Goal: Find specific page/section: Find specific page/section

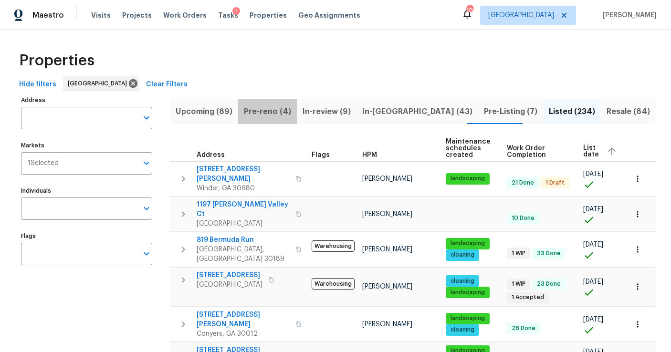
click at [266, 111] on span "Pre-reno (4)" at bounding box center [267, 111] width 47 height 13
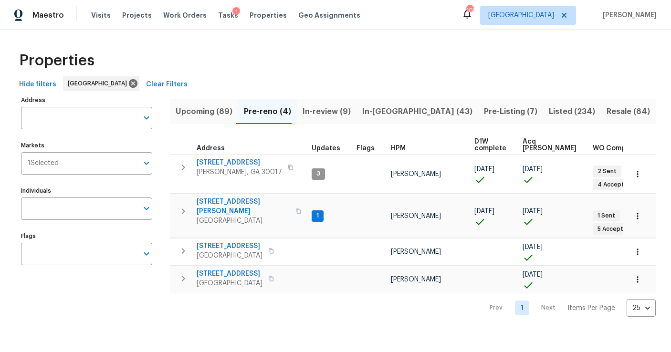
click at [219, 113] on span "Upcoming (89)" at bounding box center [204, 111] width 57 height 13
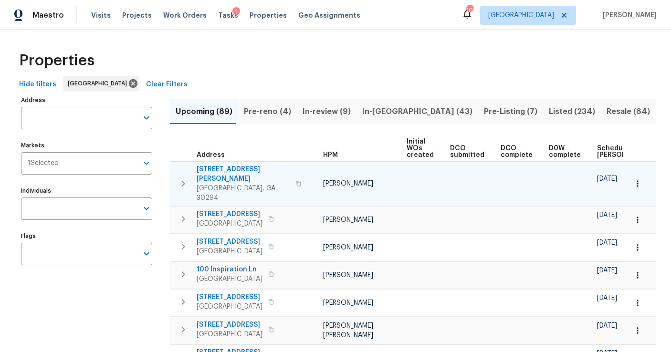
scroll to position [0, 33]
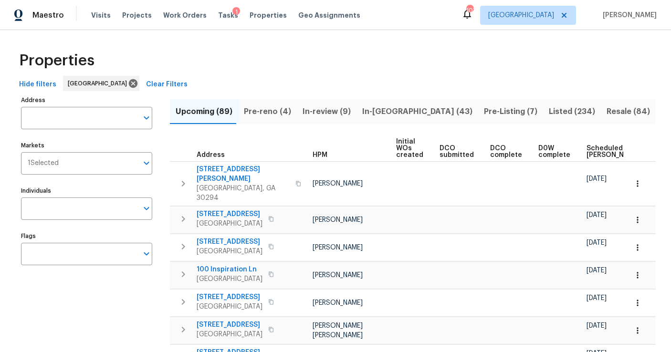
click at [586, 155] on span "Scheduled [PERSON_NAME]" at bounding box center [613, 151] width 54 height 13
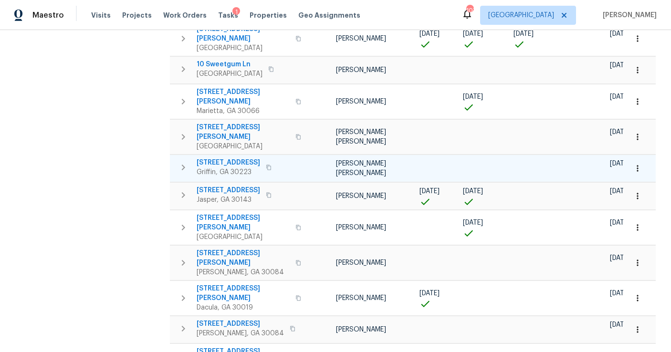
scroll to position [316, 0]
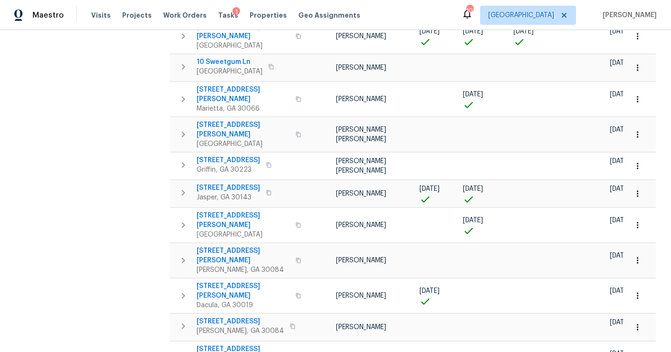
click at [232, 13] on div "1" at bounding box center [236, 12] width 8 height 10
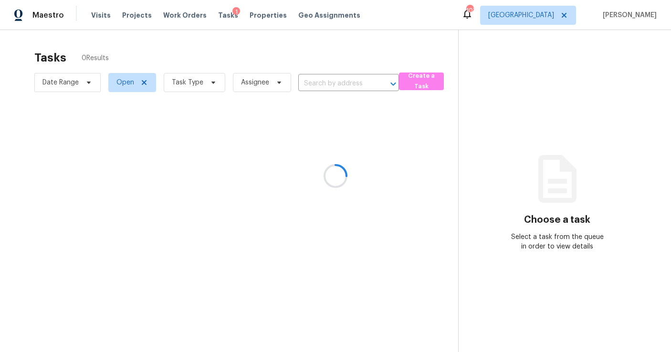
click at [192, 87] on div at bounding box center [335, 176] width 671 height 352
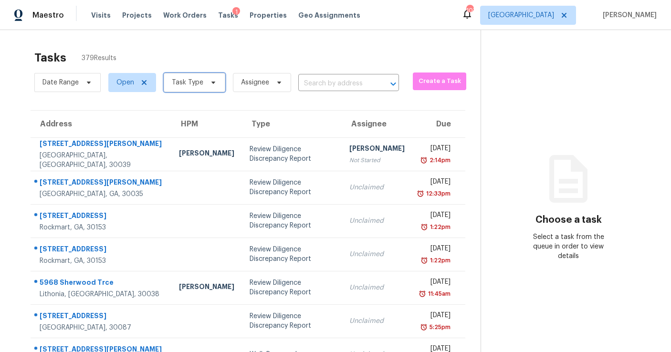
click at [193, 82] on span "Task Type" at bounding box center [187, 83] width 31 height 10
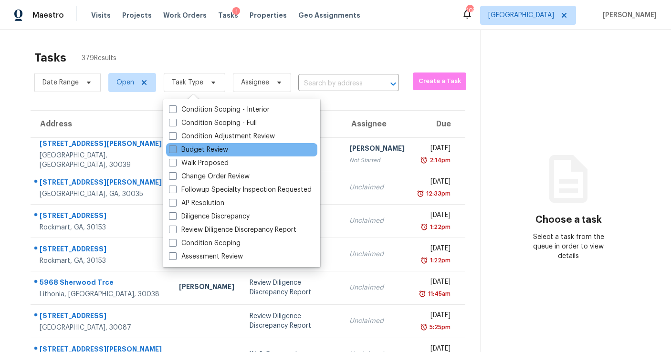
click at [203, 147] on label "Budget Review" at bounding box center [198, 150] width 59 height 10
click at [175, 147] on input "Budget Review" at bounding box center [172, 148] width 6 height 6
checkbox input "true"
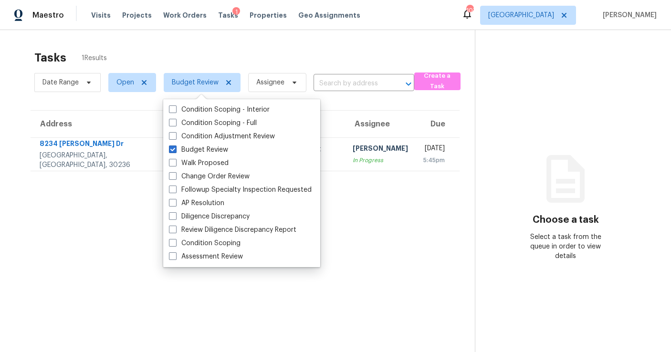
click at [407, 208] on section "Tasks 1 Results Date Range Open Budget Review Assignee ​ Create a Task Address …" at bounding box center [244, 213] width 459 height 337
